Goal: Task Accomplishment & Management: Manage account settings

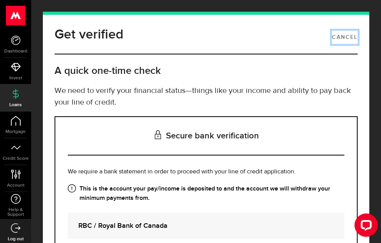
click at [336, 37] on link "Cancel" at bounding box center [345, 37] width 26 height 13
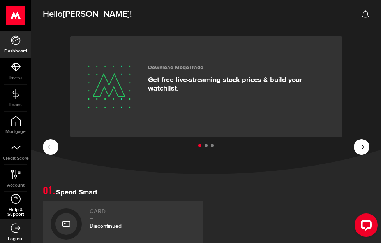
click at [21, 199] on link "Help & Support" at bounding box center [15, 205] width 31 height 27
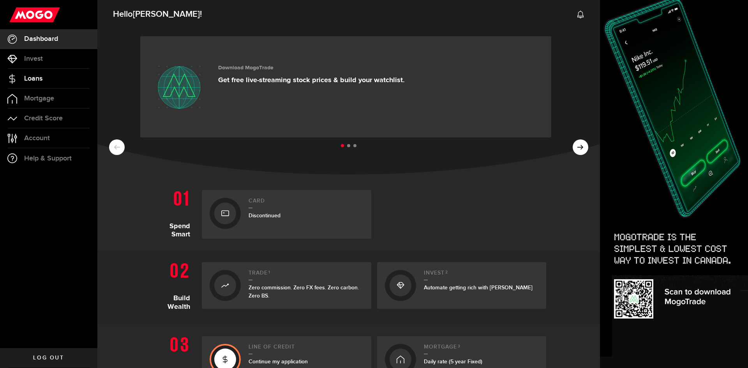
click at [38, 79] on span "Loans" at bounding box center [33, 78] width 18 height 7
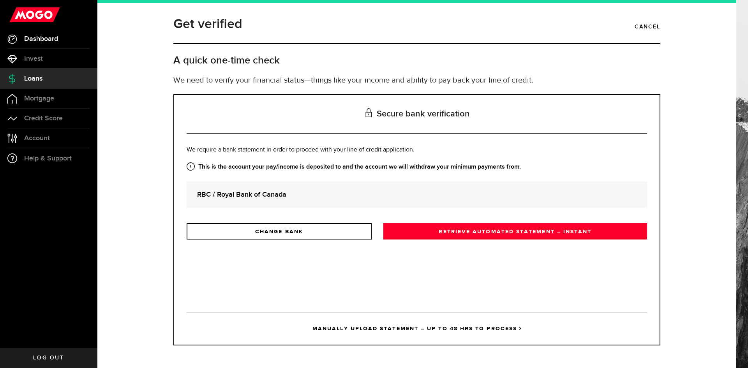
click at [57, 42] on span "Dashboard" at bounding box center [41, 38] width 34 height 7
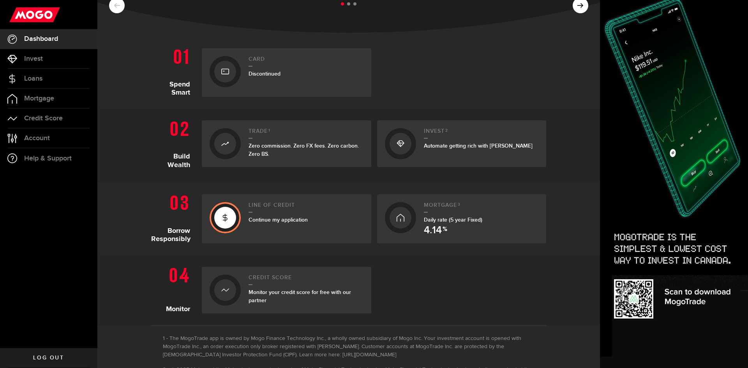
scroll to position [156, 0]
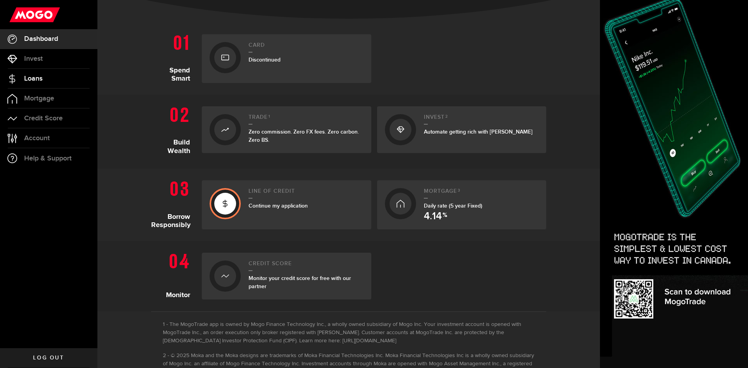
click at [41, 77] on span "Loans" at bounding box center [33, 78] width 18 height 7
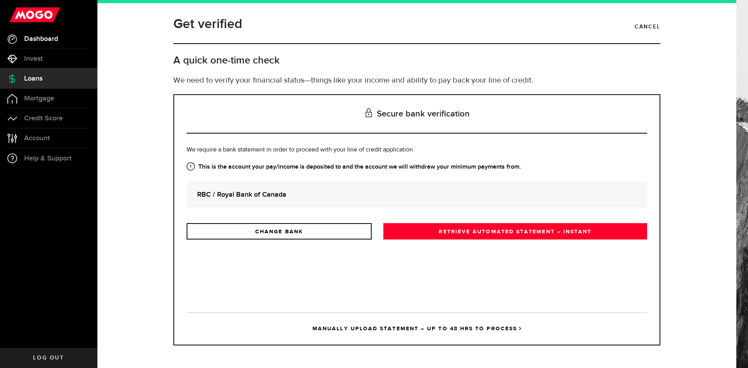
click at [55, 42] on span "Dashboard" at bounding box center [41, 38] width 34 height 7
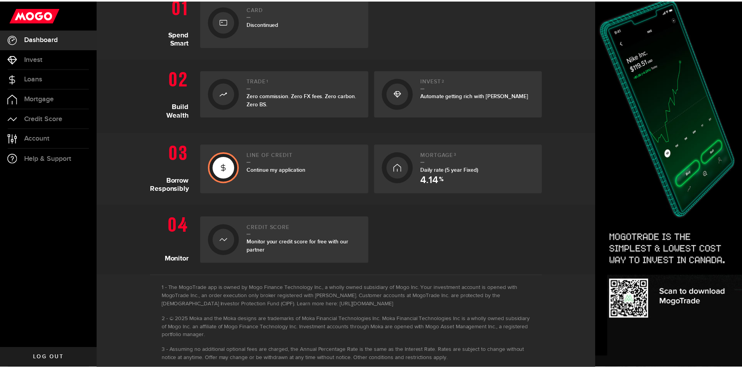
scroll to position [205, 0]
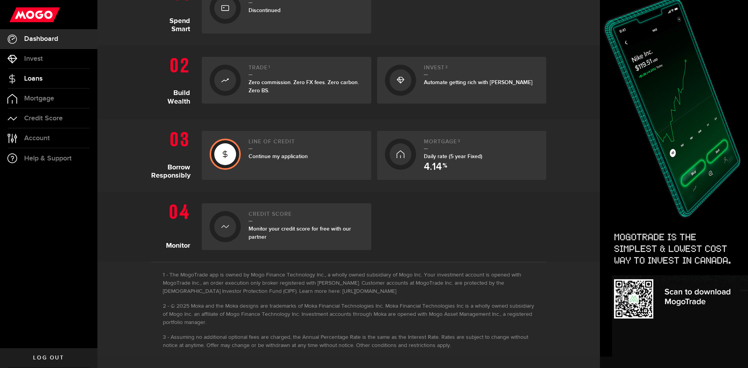
click at [36, 80] on span "Loans" at bounding box center [33, 78] width 18 height 7
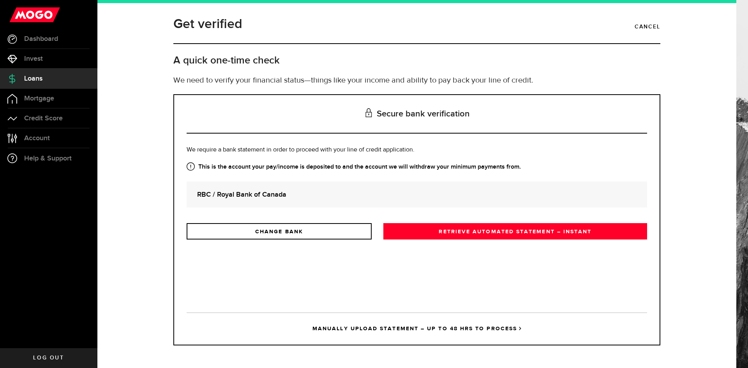
click at [380, 243] on link "MANUALLY UPLOAD STATEMENT – UP TO 48 HRS TO PROCESS" at bounding box center [416, 328] width 460 height 32
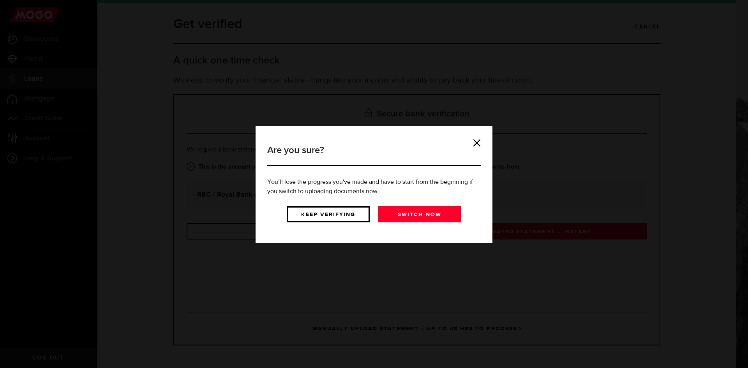
click at [356, 214] on link "Keep verifying" at bounding box center [328, 214] width 83 height 16
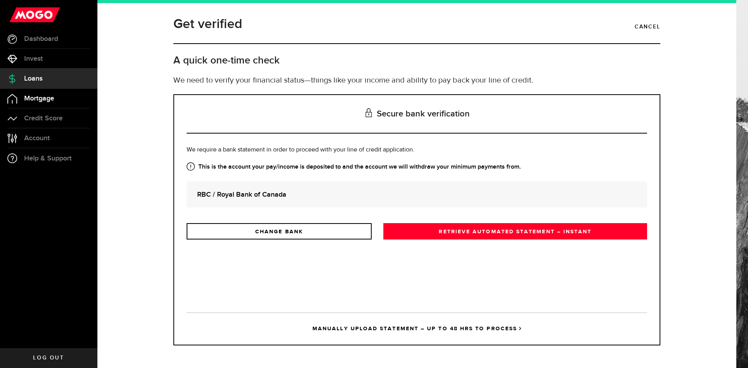
click at [47, 102] on span "Mortgage" at bounding box center [39, 98] width 30 height 7
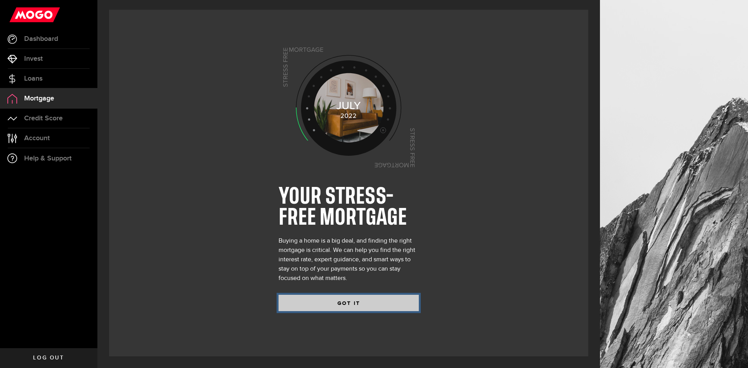
click at [362, 243] on button "GOT IT" at bounding box center [348, 303] width 140 height 16
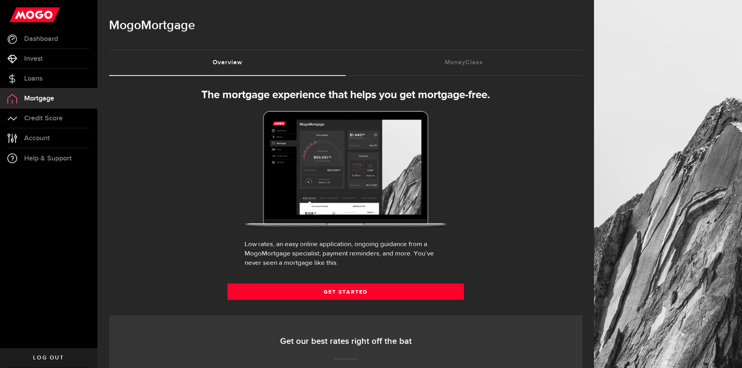
select select "3knYdhfXw4iYoq2m0WGQES"
drag, startPoint x: 56, startPoint y: 120, endPoint x: 51, endPoint y: 127, distance: 8.0
click at [55, 120] on span "Credit Score" at bounding box center [43, 118] width 39 height 7
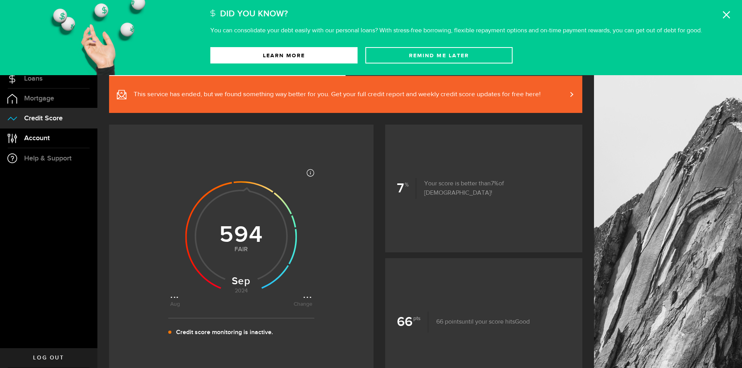
click at [47, 141] on span "Account" at bounding box center [37, 138] width 26 height 7
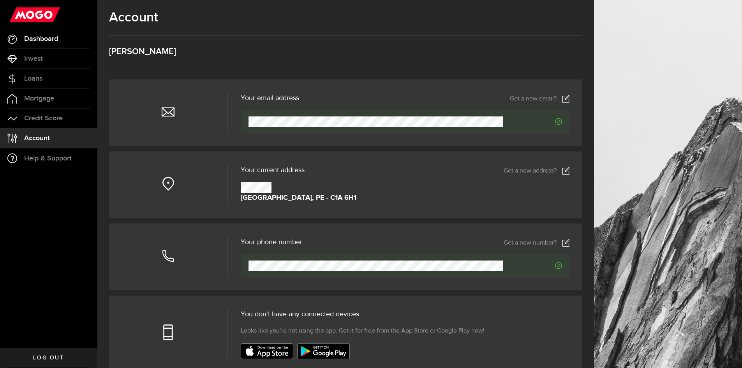
click at [44, 43] on link "Dashboard" at bounding box center [48, 38] width 97 height 19
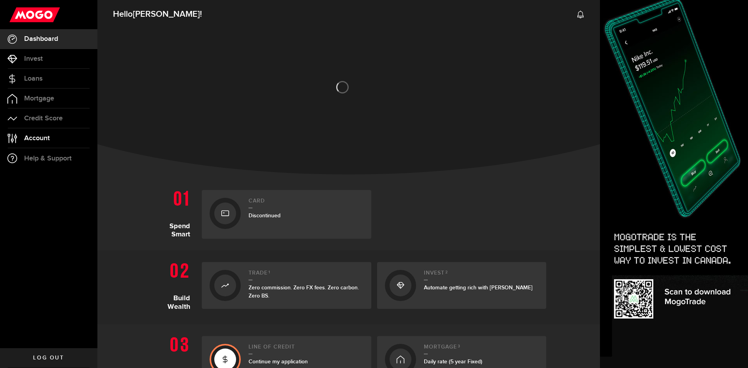
click at [47, 142] on link "Account Compte" at bounding box center [48, 137] width 97 height 19
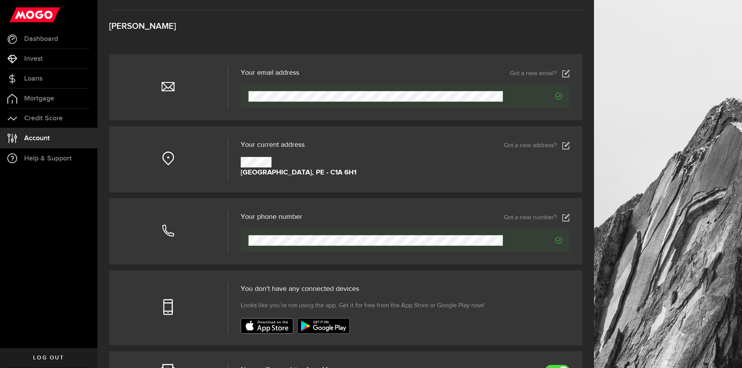
scroll to position [39, 0]
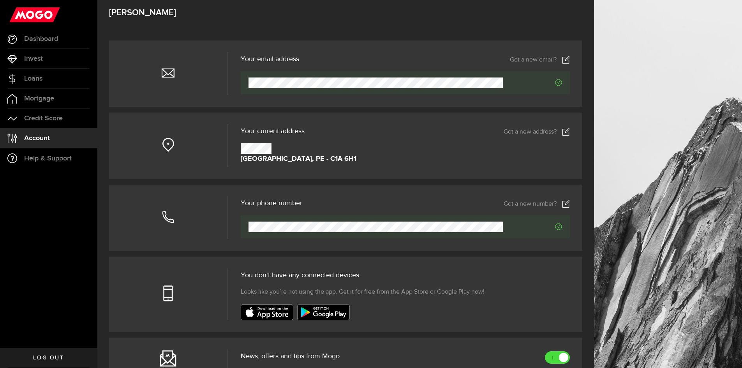
click at [380, 134] on icon at bounding box center [566, 132] width 8 height 8
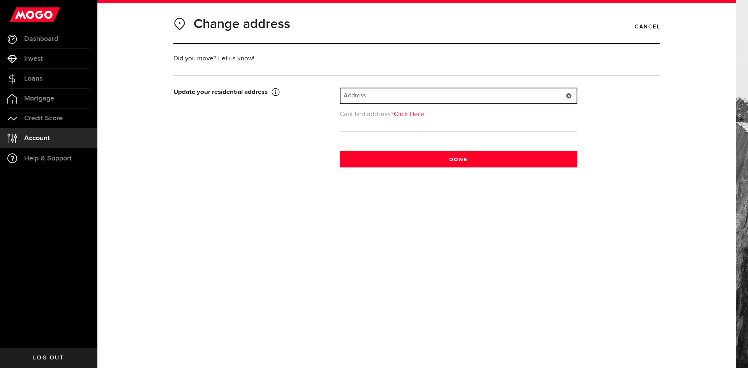
click at [380, 96] on input "text" at bounding box center [458, 95] width 236 height 15
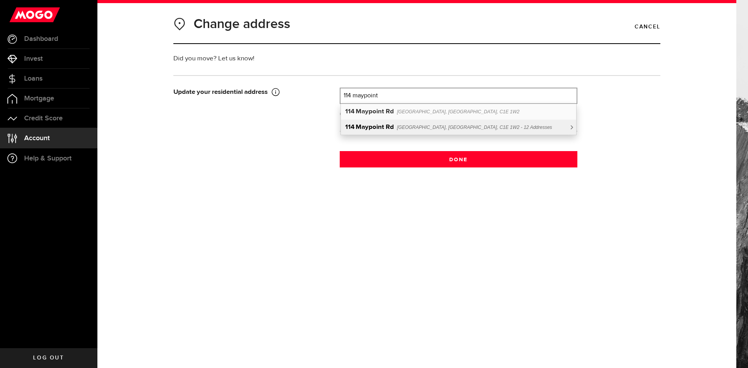
click at [380, 128] on span "[GEOGRAPHIC_DATA], [GEOGRAPHIC_DATA], C1E 1W2 - 12 Addresses" at bounding box center [474, 127] width 155 height 5
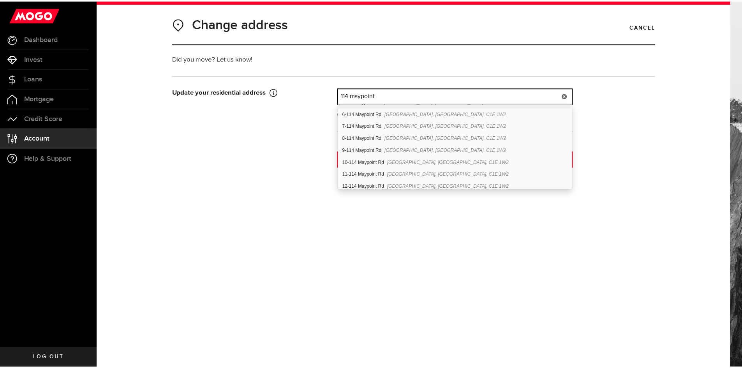
scroll to position [60, 0]
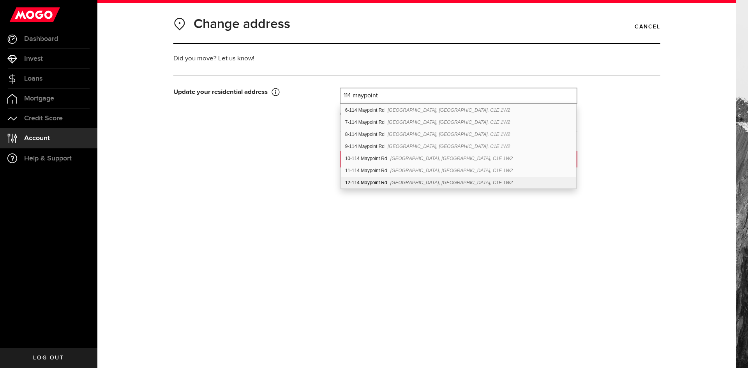
click at [380, 179] on div "[STREET_ADDRESS]" at bounding box center [458, 183] width 235 height 12
type input "12-114 Maypoint Rd"
type input "114"
type input "Maypoint Rd"
type input "[GEOGRAPHIC_DATA]"
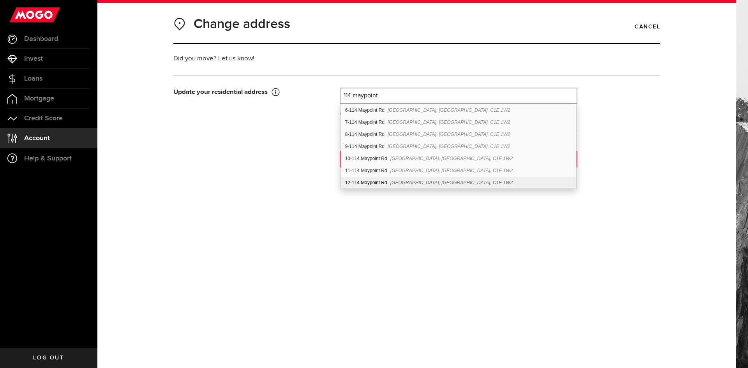
type input "12"
select select "PE"
type input "C1E 1W2"
type input "[GEOGRAPHIC_DATA]"
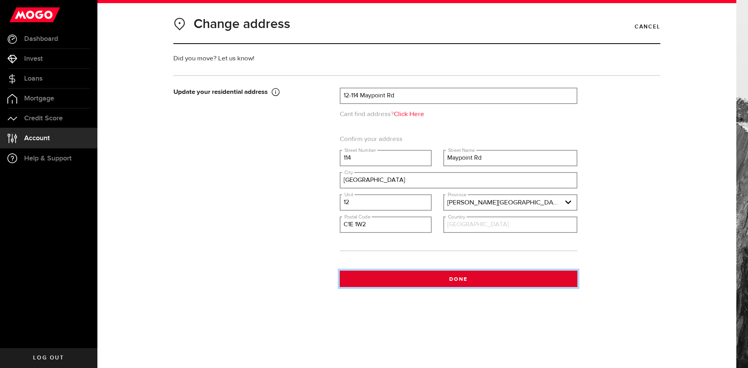
click at [380, 243] on button "Done" at bounding box center [457, 279] width 237 height 16
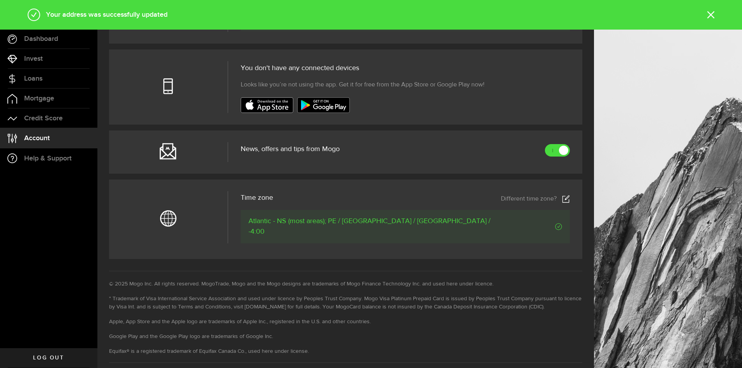
scroll to position [263, 0]
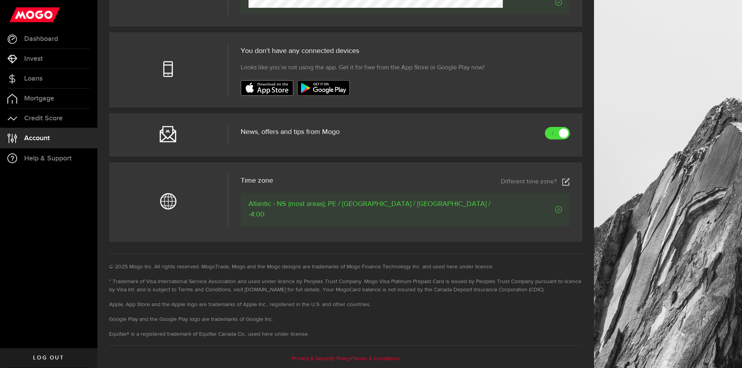
click at [55, 243] on ul "Dashboard Dashboard Bitcoin Bitcoin Invest Invest Loans Loans Mortgage Mortgage…" at bounding box center [48, 188] width 97 height 319
